Goal: Task Accomplishment & Management: Manage account settings

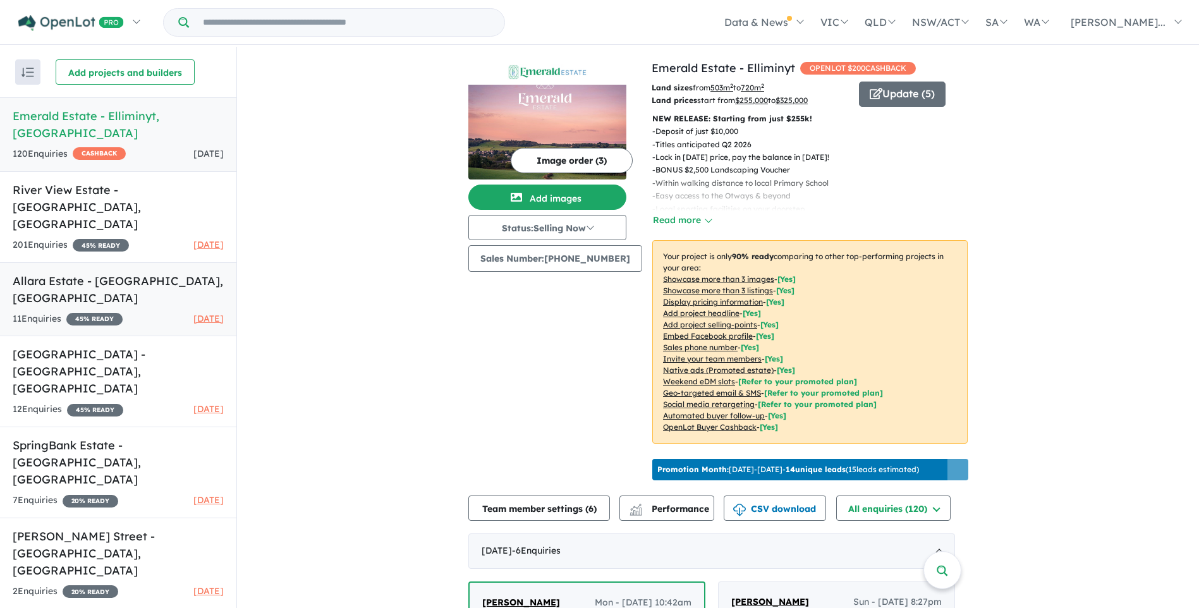
click at [38, 262] on link "Allara Estate - [GEOGRAPHIC_DATA] , [GEOGRAPHIC_DATA] 11 Enquir ies ( 0 unread)…" at bounding box center [118, 299] width 236 height 75
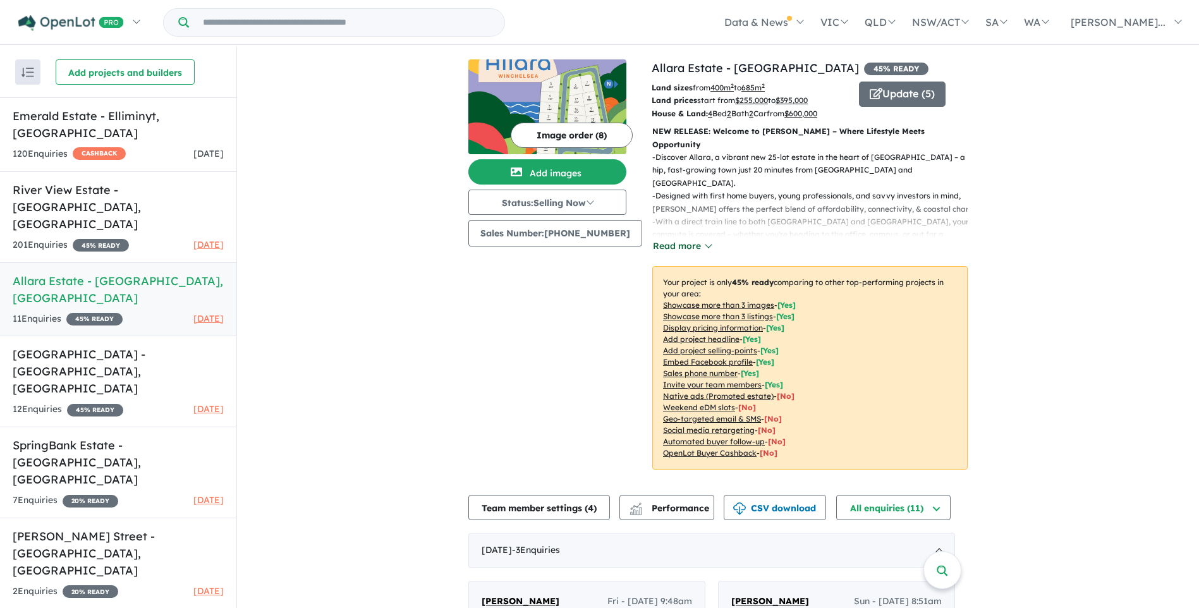
click at [681, 239] on button "Read more" at bounding box center [681, 246] width 59 height 15
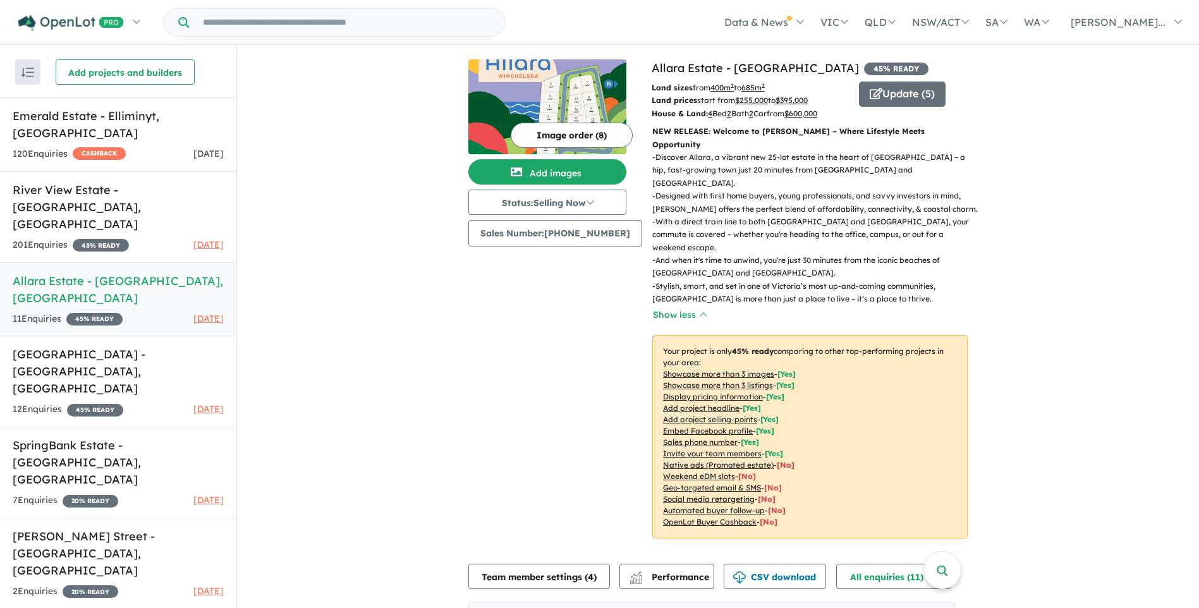
click at [685, 415] on u "Add project selling-points" at bounding box center [710, 419] width 94 height 9
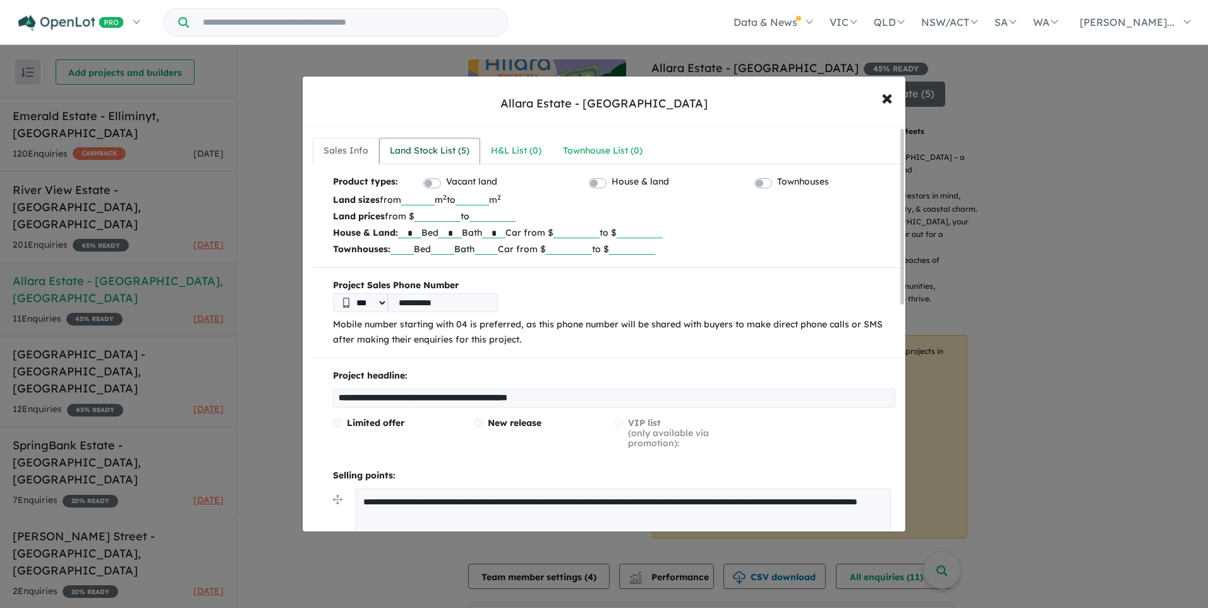
click at [421, 148] on div "Land Stock List ( 5 )" at bounding box center [430, 150] width 80 height 15
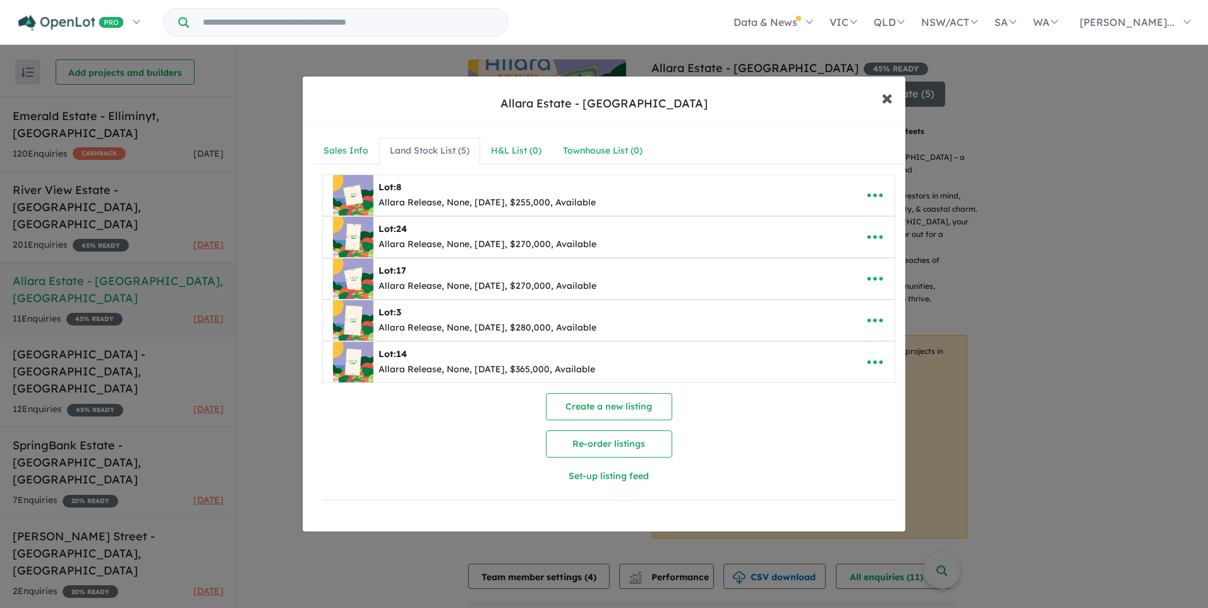
click at [884, 99] on span "×" at bounding box center [887, 96] width 11 height 27
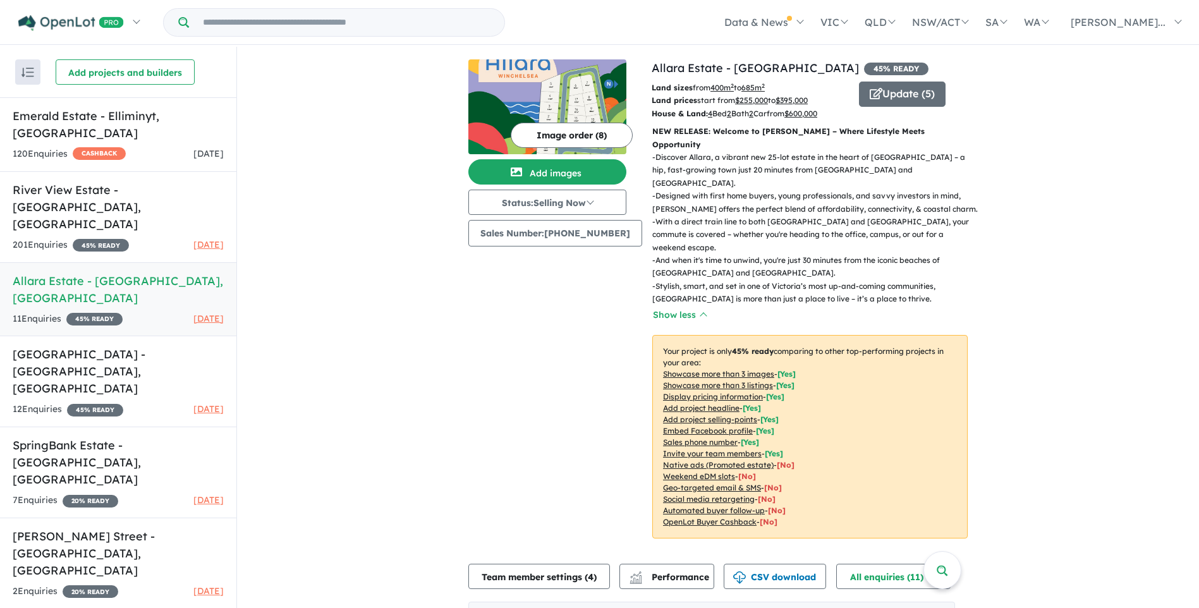
click at [688, 437] on u "Sales phone number" at bounding box center [700, 441] width 75 height 9
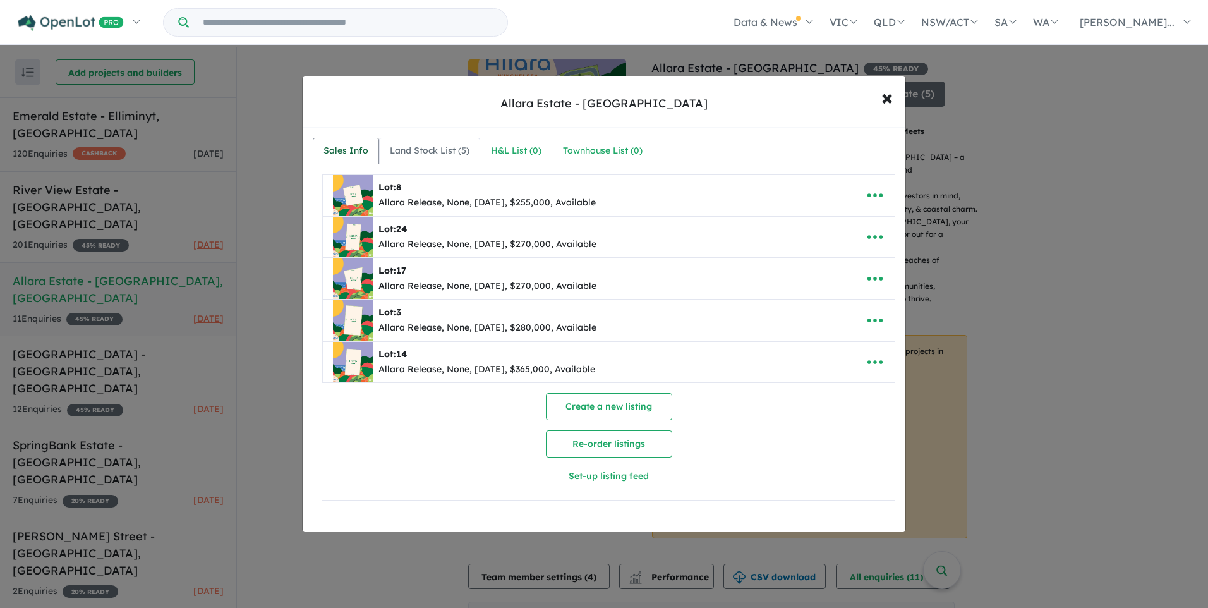
click at [338, 147] on div "Sales Info" at bounding box center [346, 150] width 45 height 15
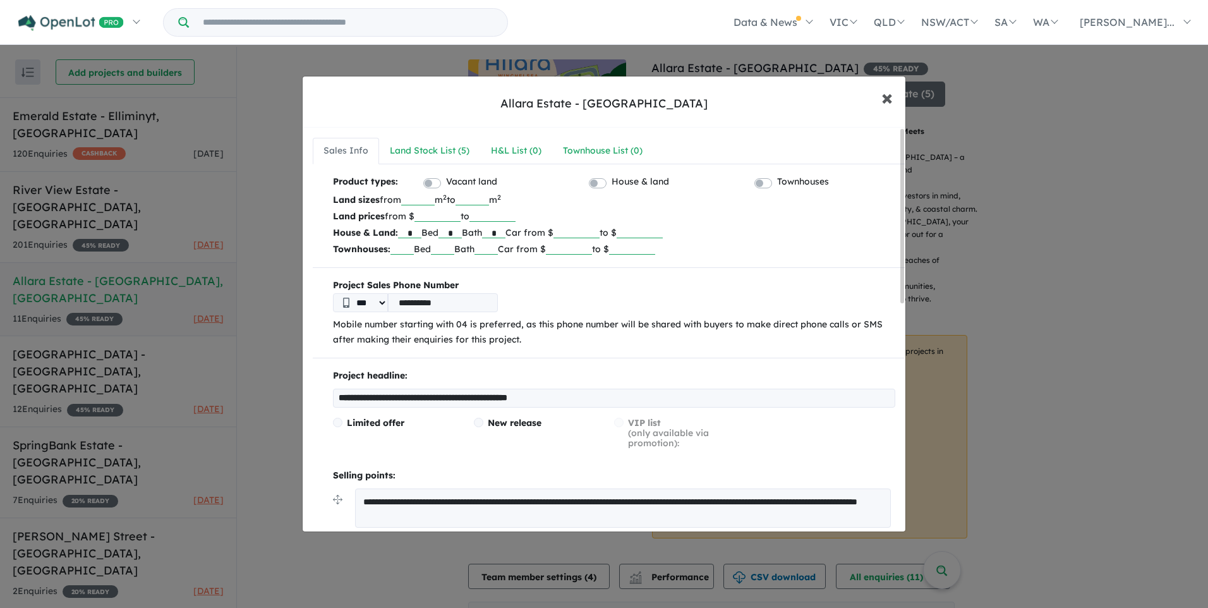
click at [884, 95] on span "×" at bounding box center [887, 96] width 11 height 27
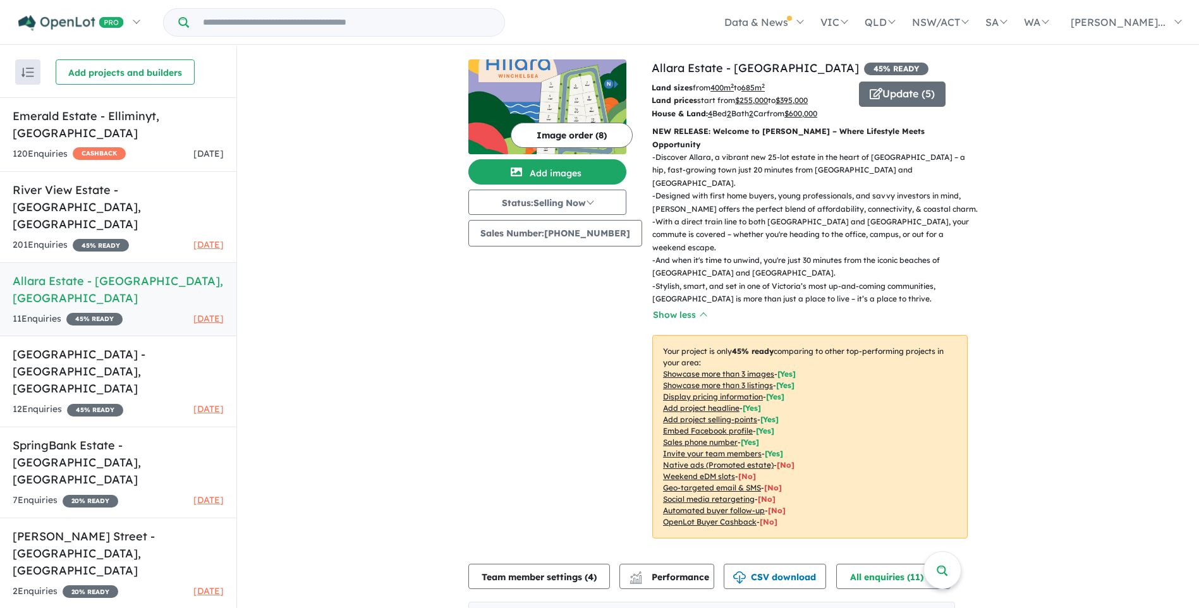
click at [690, 403] on u "Add project headline" at bounding box center [701, 407] width 76 height 9
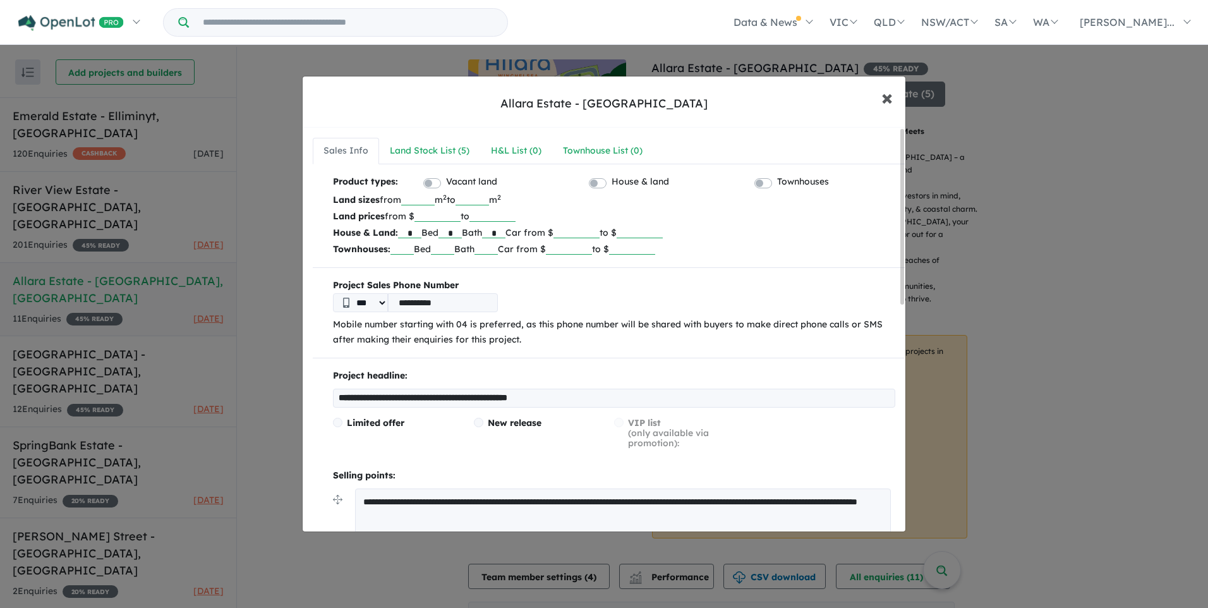
click at [885, 95] on span "×" at bounding box center [887, 96] width 11 height 27
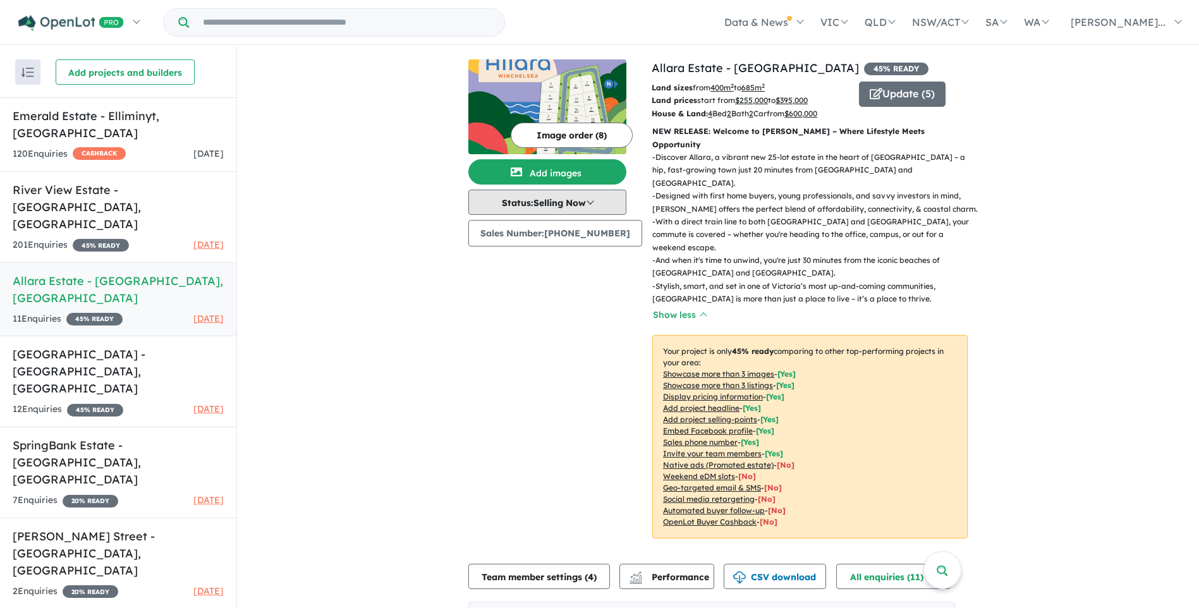
click at [569, 199] on button "Status: Selling Now" at bounding box center [547, 202] width 158 height 25
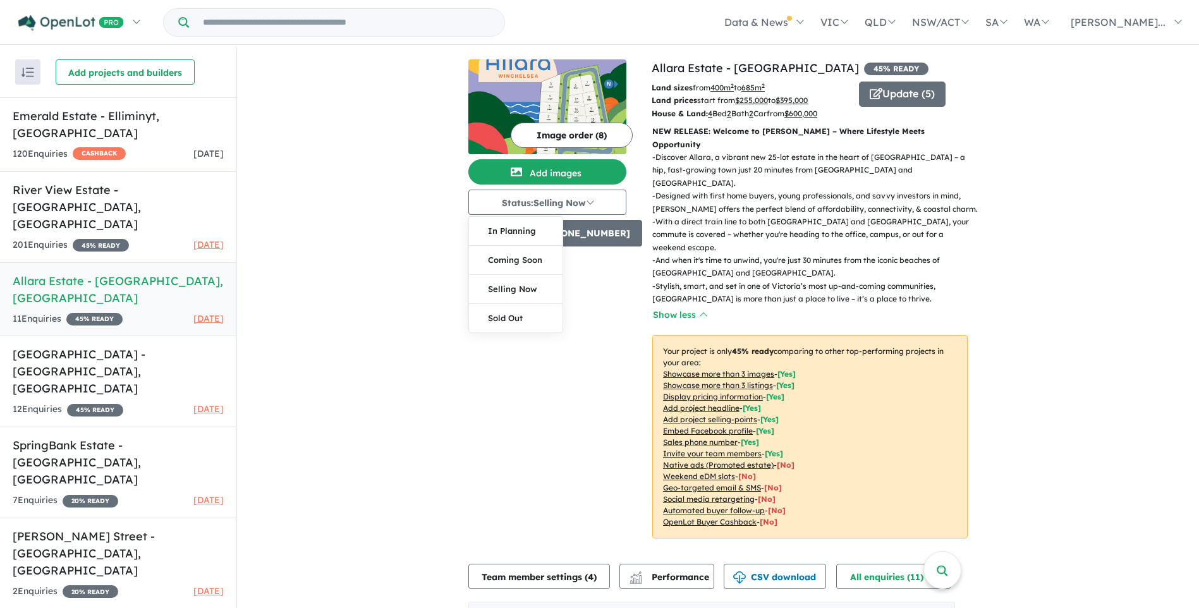
click at [590, 235] on button "Sales Number: [PHONE_NUMBER]" at bounding box center [555, 233] width 174 height 27
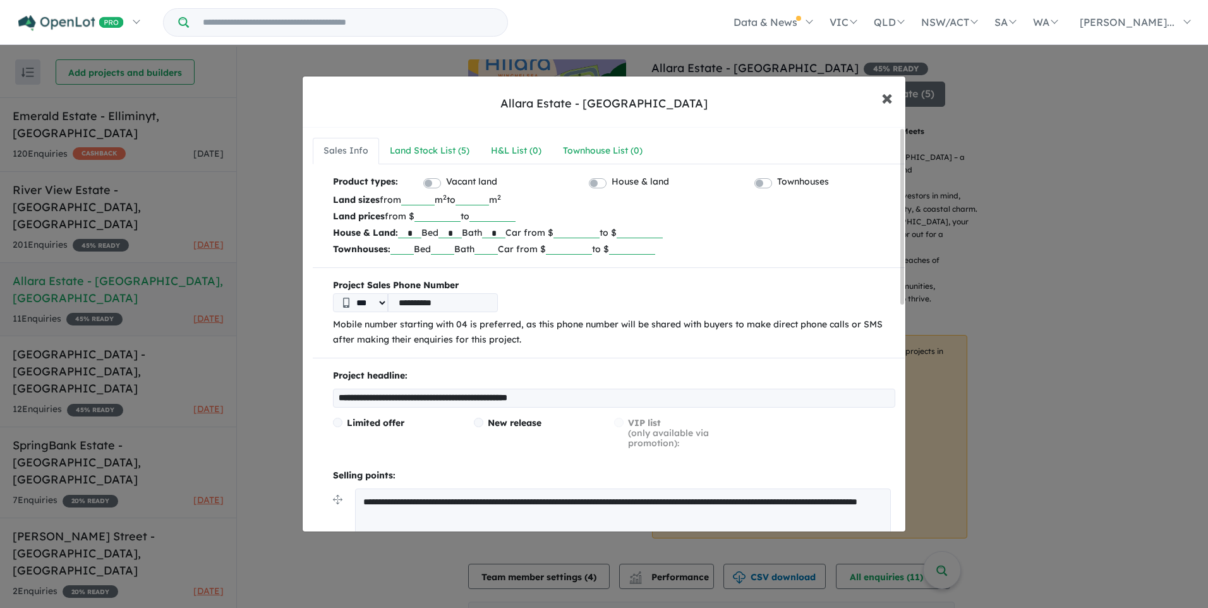
click at [886, 97] on span "×" at bounding box center [887, 96] width 11 height 27
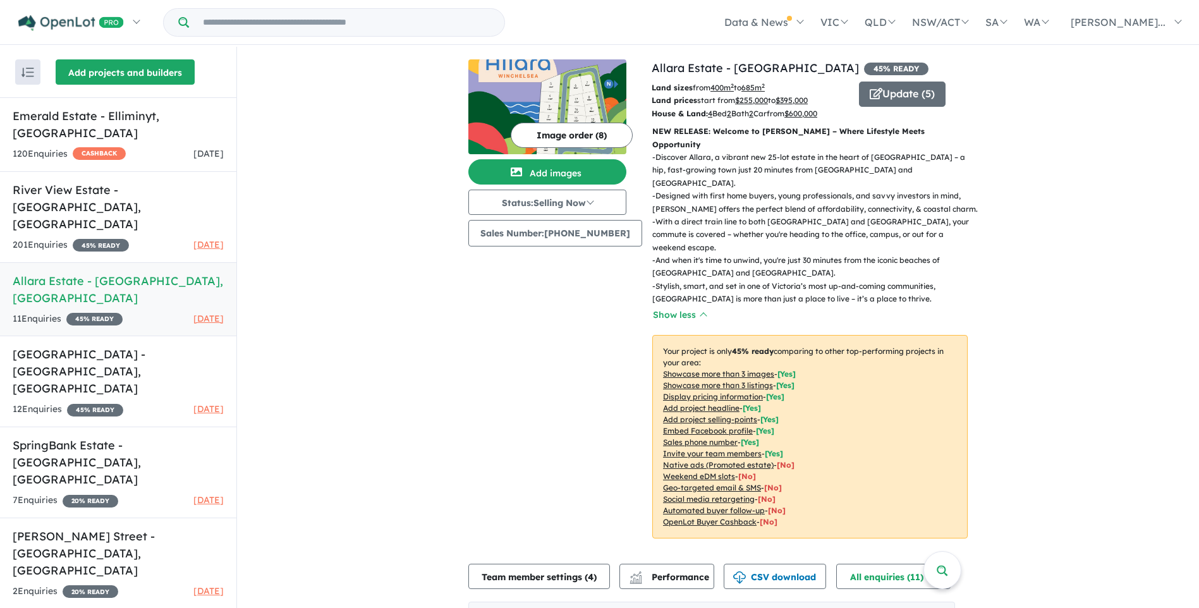
click at [117, 70] on button "Add projects and builders" at bounding box center [125, 71] width 139 height 25
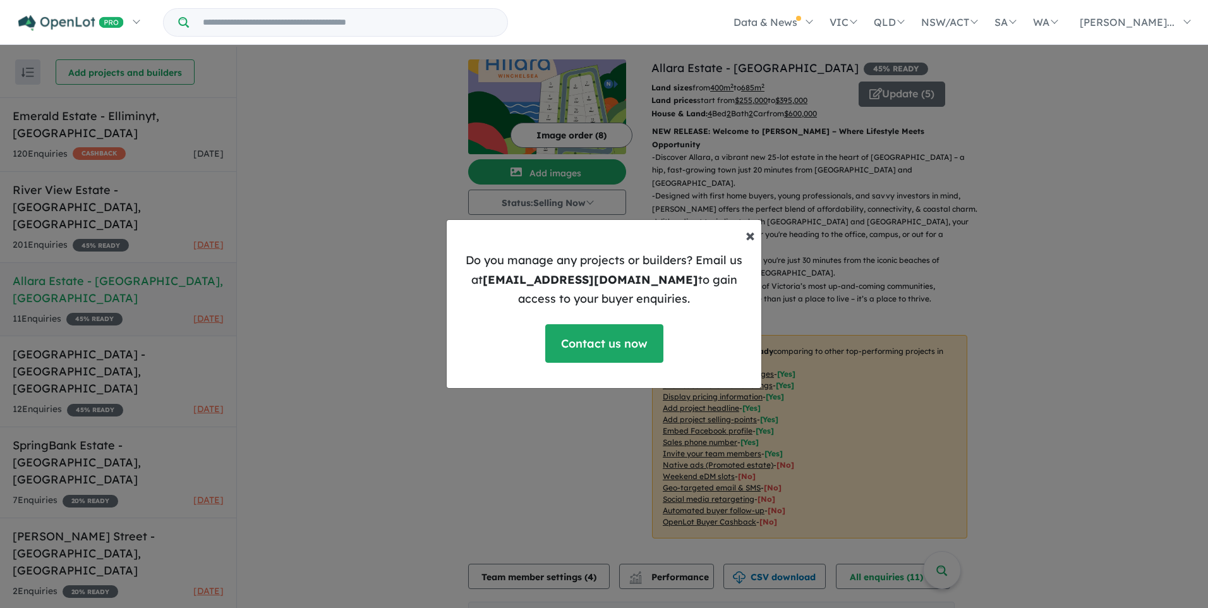
click at [751, 233] on span "×" at bounding box center [750, 235] width 9 height 22
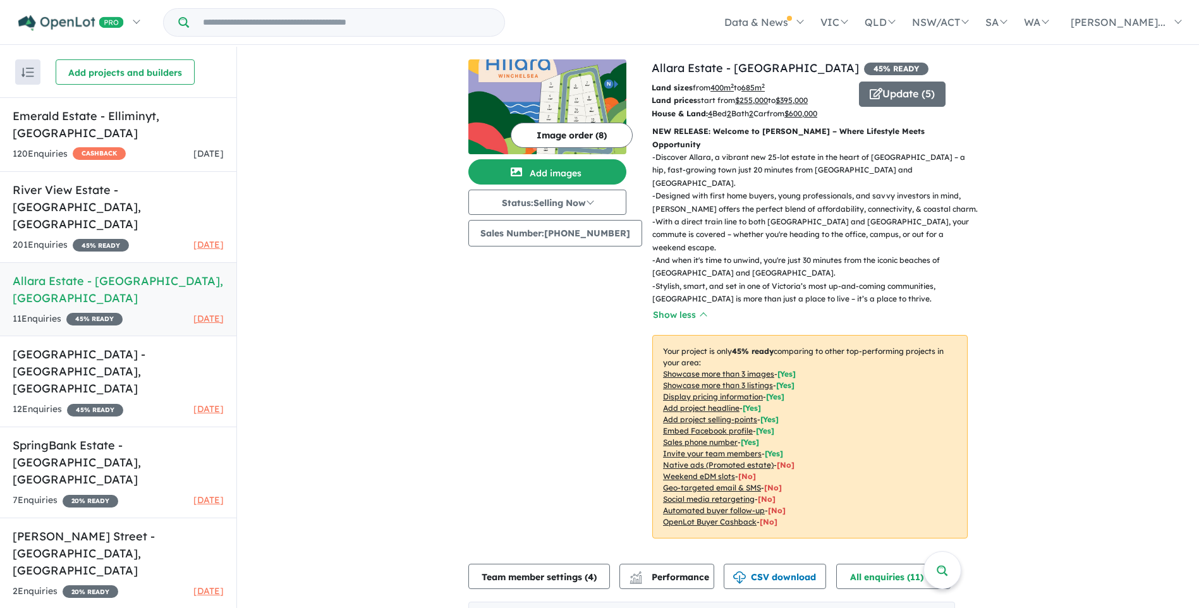
click at [23, 68] on img "button" at bounding box center [27, 72] width 13 height 9
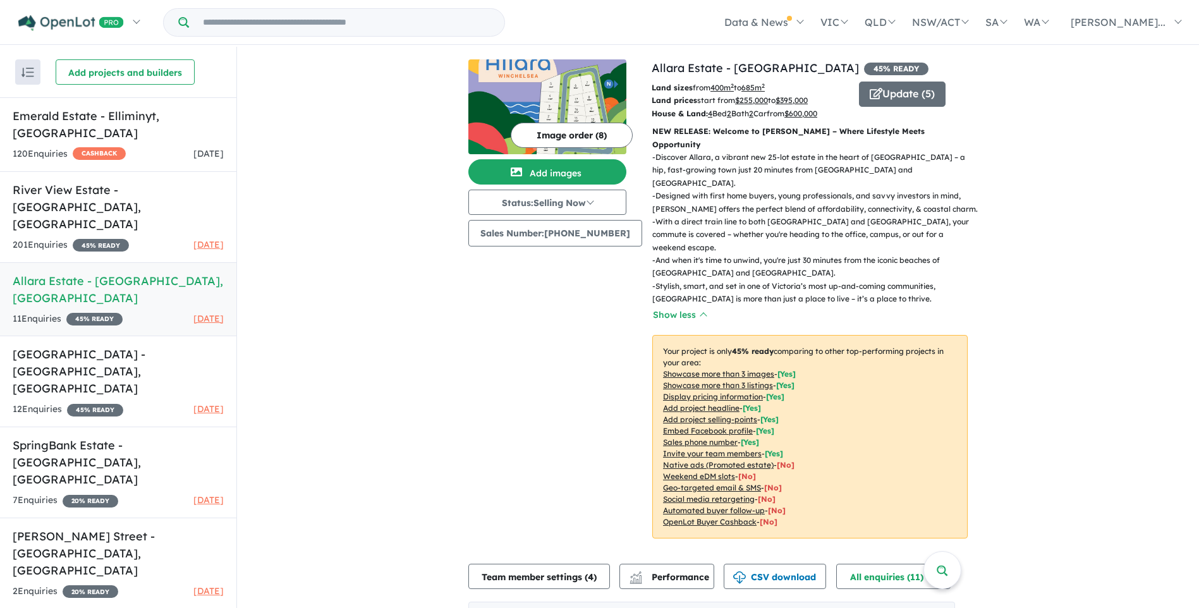
click at [705, 415] on u "Add project selling-points" at bounding box center [710, 419] width 94 height 9
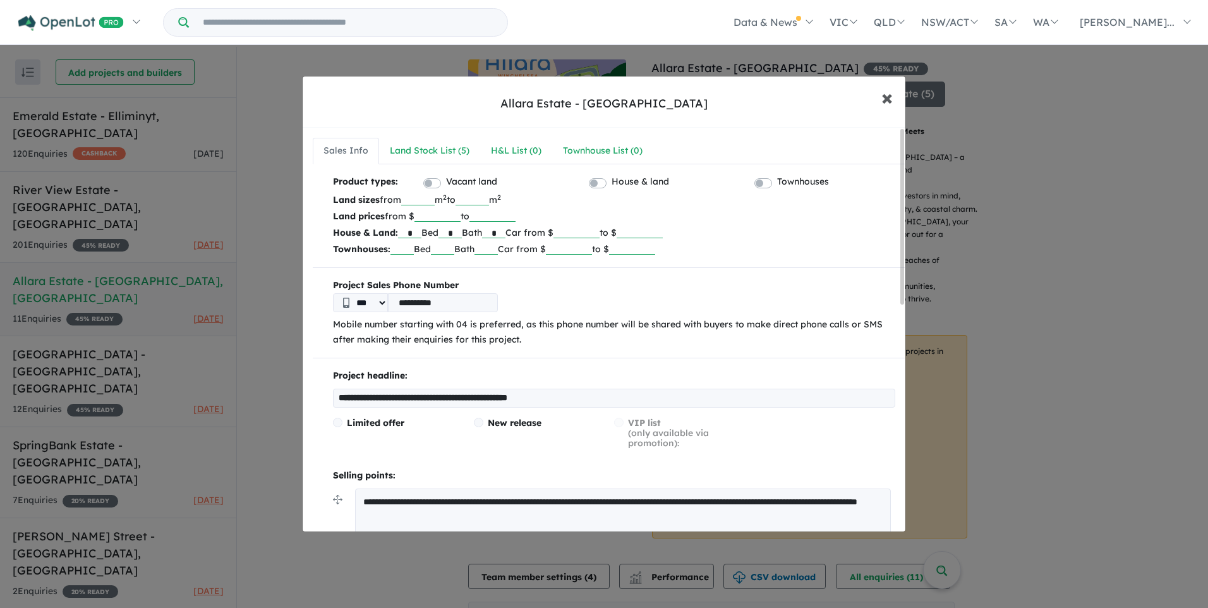
click at [890, 93] on span "×" at bounding box center [887, 96] width 11 height 27
